Goal: Task Accomplishment & Management: Manage account settings

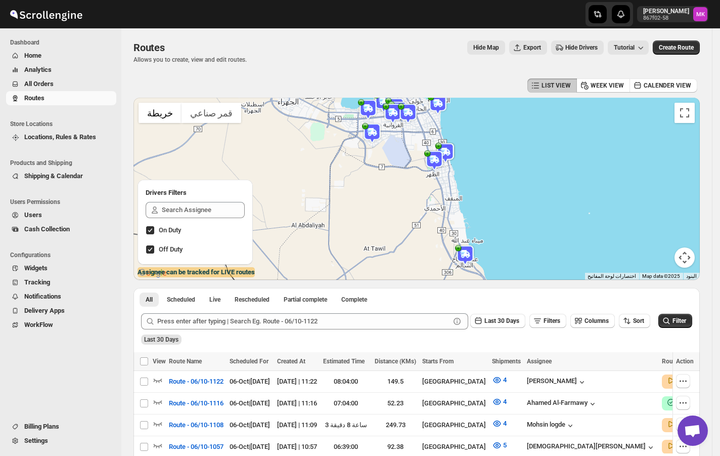
click at [30, 88] on span "All Orders" at bounding box center [69, 84] width 90 height 10
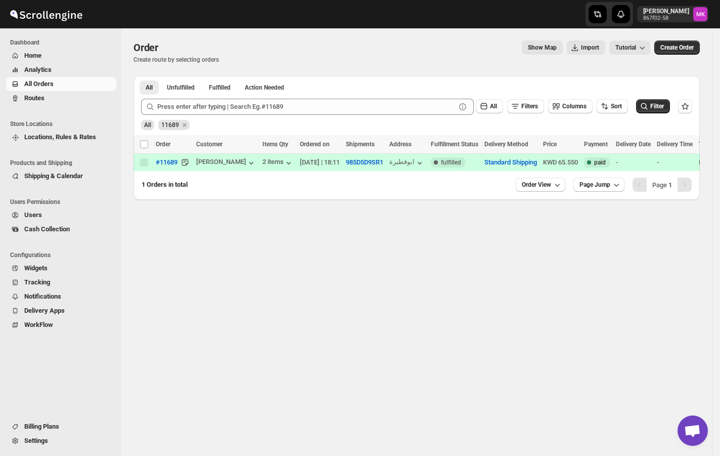
click at [69, 101] on span "Routes" at bounding box center [69, 98] width 90 height 10
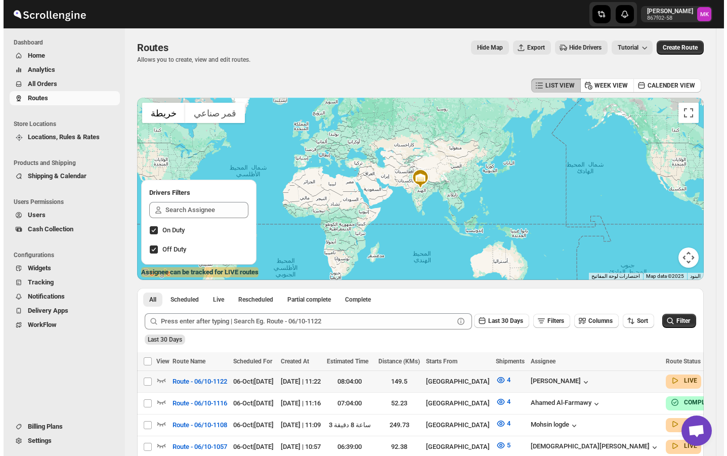
scroll to position [67, 0]
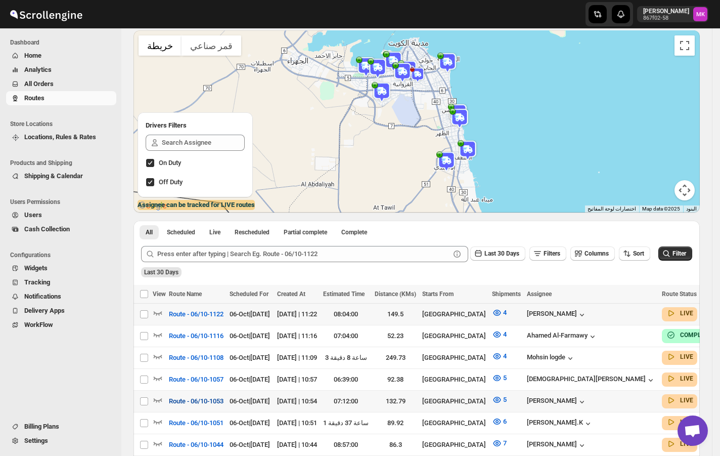
click at [221, 396] on span "Route - 06/10-1053" at bounding box center [196, 401] width 55 height 10
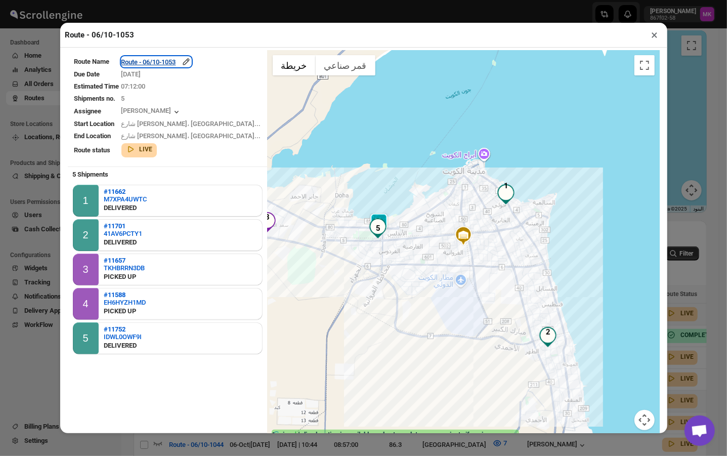
click at [165, 65] on div "Route - 06/10-1053" at bounding box center [156, 62] width 70 height 10
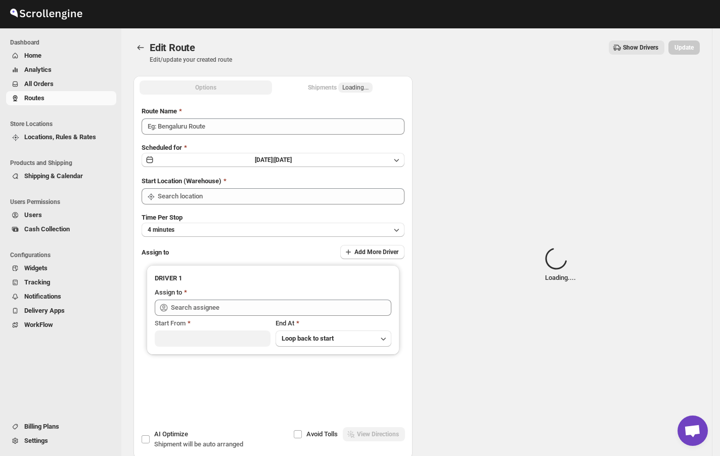
type input "Route - 06/10-1053"
type input "[GEOGRAPHIC_DATA]"
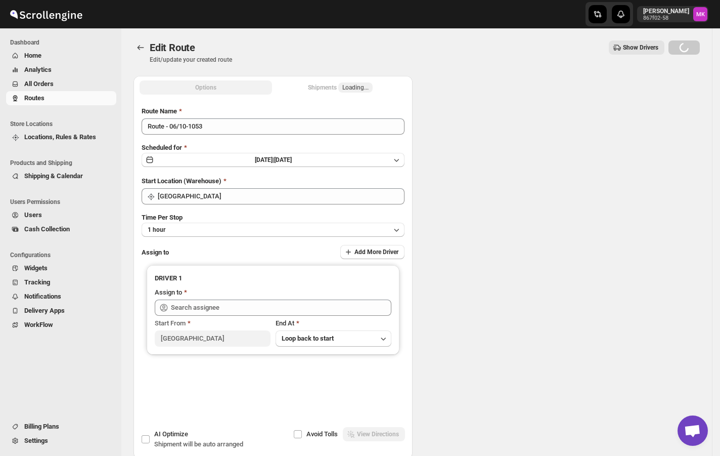
type input "[PERSON_NAME] ([EMAIL_ADDRESS][DOMAIN_NAME])"
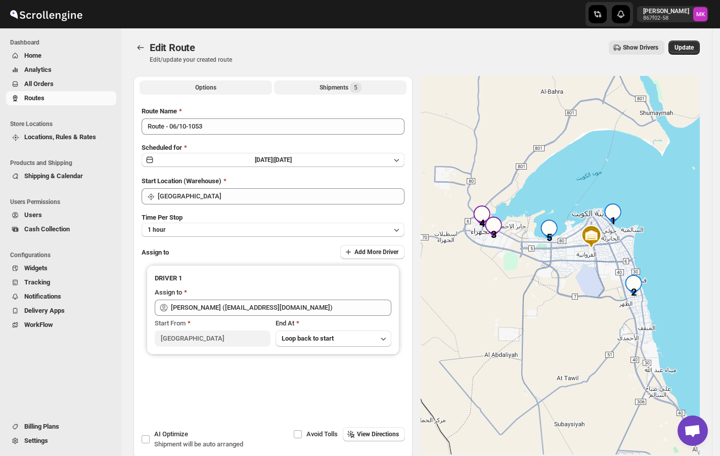
click at [318, 92] on button "Shipments 5" at bounding box center [340, 87] width 133 height 14
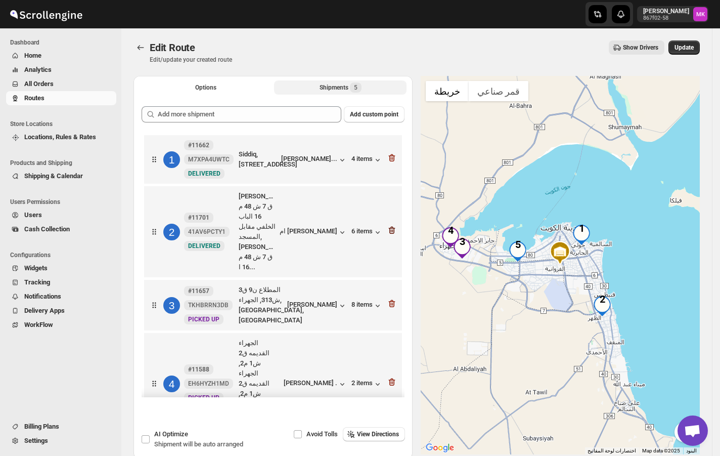
click at [390, 235] on icon "button" at bounding box center [392, 230] width 10 height 10
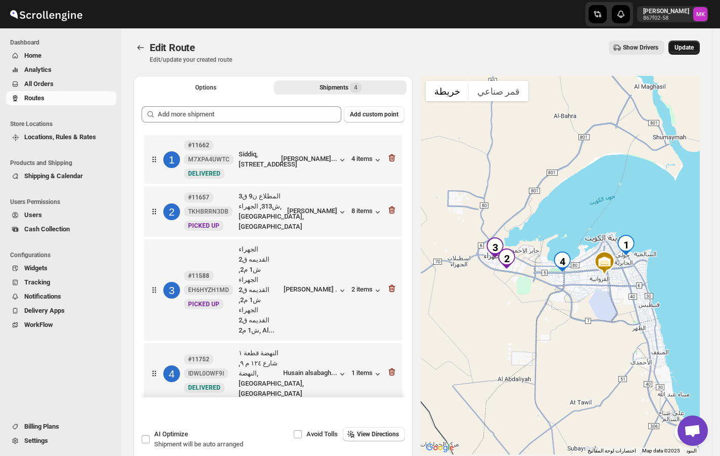
click at [686, 51] on span "Update" at bounding box center [684, 47] width 19 height 8
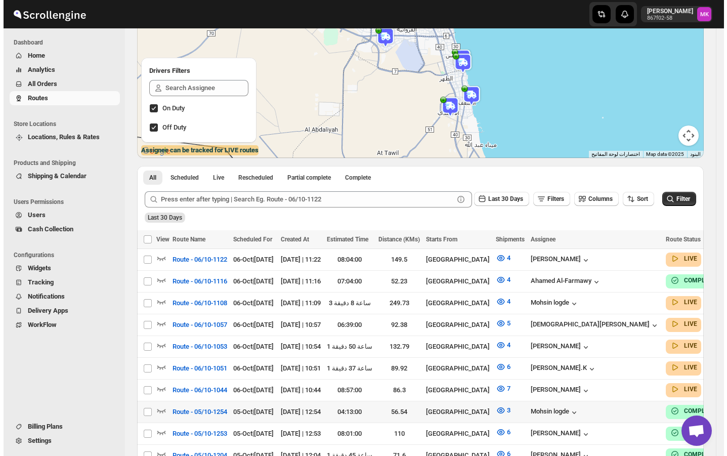
scroll to position [135, 0]
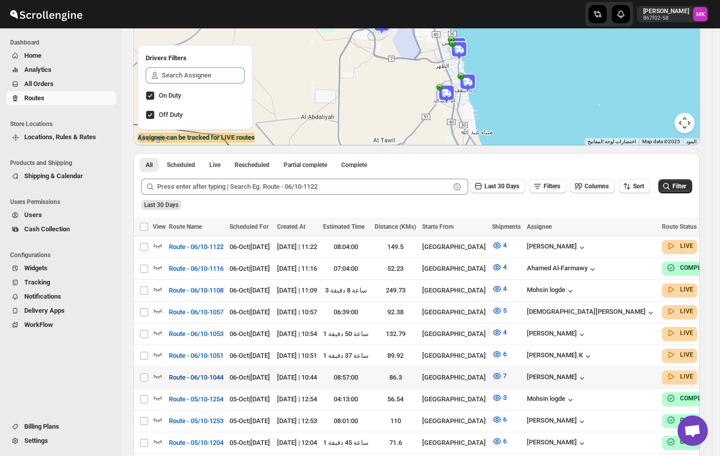
click at [184, 372] on span "Route - 06/10-1044" at bounding box center [196, 377] width 55 height 10
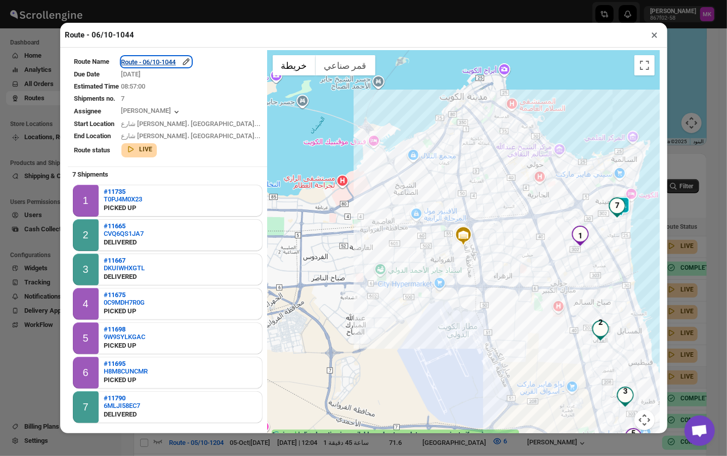
click at [178, 63] on div "Route - 06/10-1044" at bounding box center [156, 62] width 70 height 10
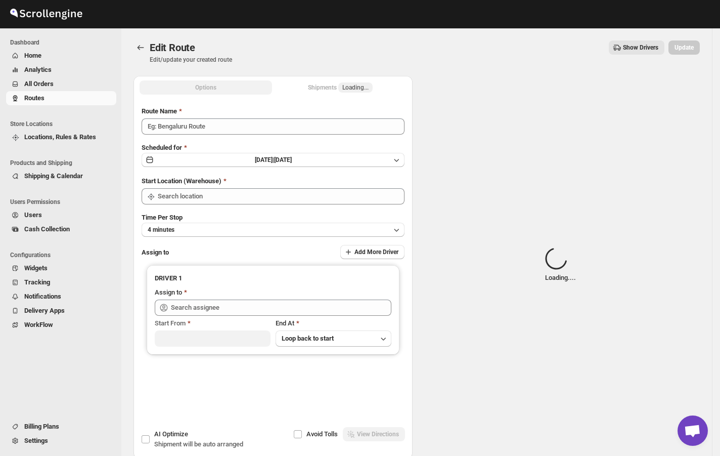
type input "Route - 06/10-1044"
type input "[GEOGRAPHIC_DATA]"
click at [349, 92] on button "Shipments Loading..." at bounding box center [340, 87] width 133 height 14
type input "[PERSON_NAME] ([EMAIL_ADDRESS][DOMAIN_NAME])"
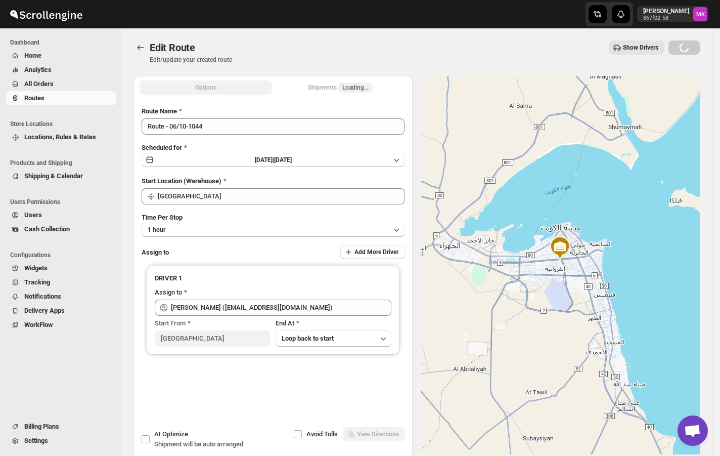
click at [349, 92] on div "Shipments Loading..." at bounding box center [340, 87] width 65 height 10
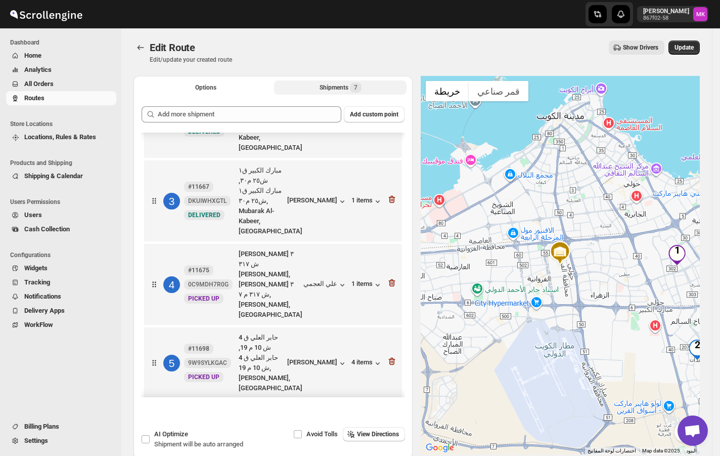
scroll to position [129, 0]
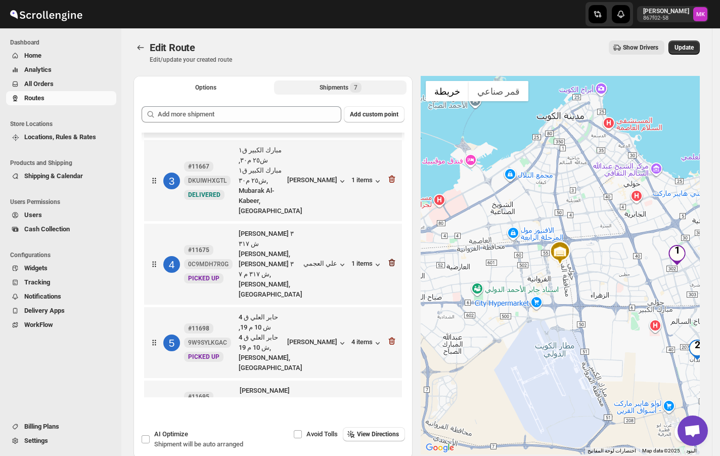
click at [388, 257] on icon "button" at bounding box center [392, 262] width 10 height 10
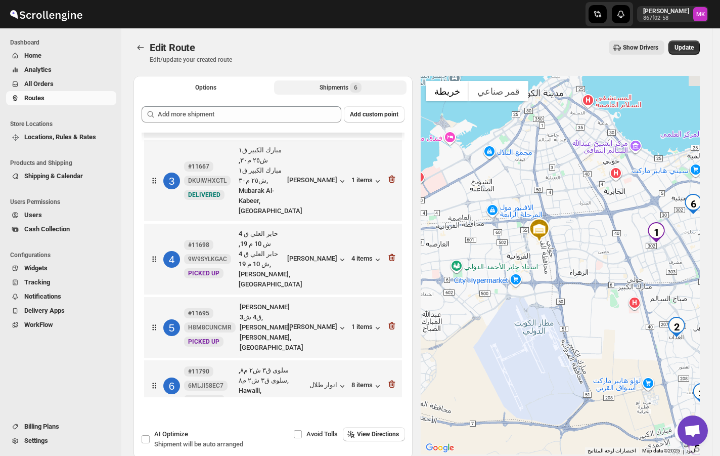
scroll to position [77, 0]
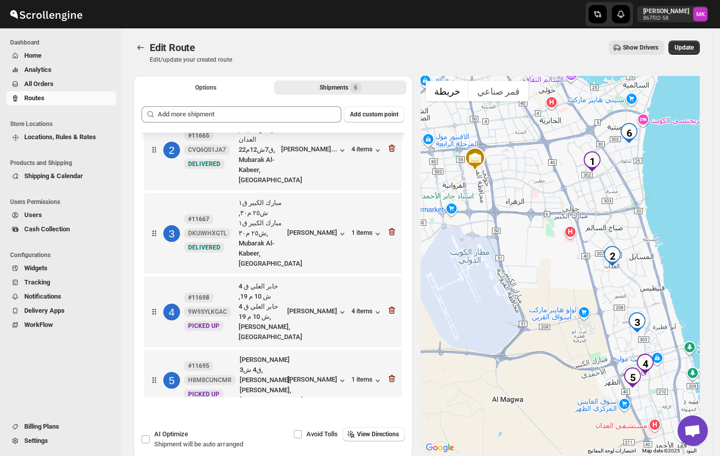
click at [687, 50] on span "Update" at bounding box center [684, 47] width 19 height 8
